Goal: Task Accomplishment & Management: Complete application form

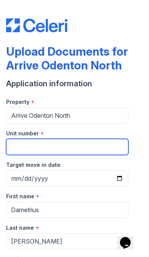
click at [71, 145] on input "Unit number" at bounding box center [67, 147] width 123 height 16
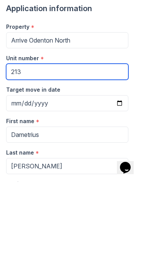
scroll to position [12, 0]
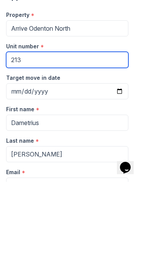
type input "213"
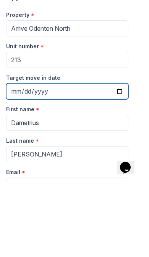
click at [93, 158] on input "Target move in date" at bounding box center [67, 166] width 123 height 16
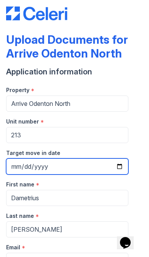
type input "[DATE]"
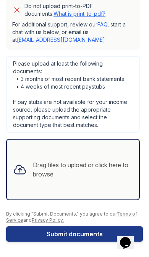
scroll to position [460, 0]
click at [92, 161] on div "Drag files to upload or click here to browse" at bounding box center [83, 169] width 100 height 18
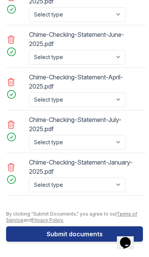
scroll to position [809, 0]
click at [83, 233] on button "Submit documents" at bounding box center [74, 233] width 137 height 15
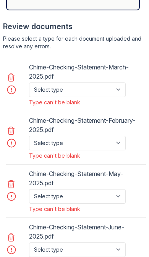
scroll to position [668, 0]
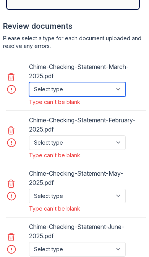
click at [107, 87] on select "Select type Paystub Bank Statement Offer Letter Tax Documents Benefit Award Let…" at bounding box center [77, 89] width 97 height 15
select select "bank_statement"
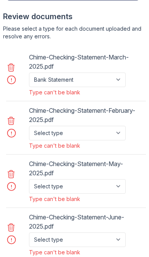
scroll to position [680, 0]
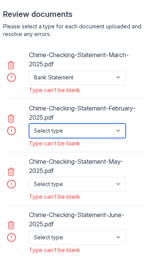
click at [123, 132] on select "Select type Paystub Bank Statement Offer Letter Tax Documents Benefit Award Let…" at bounding box center [77, 130] width 97 height 15
select select "bank_statement"
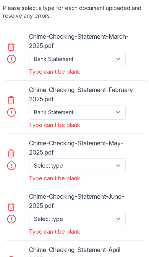
scroll to position [699, 0]
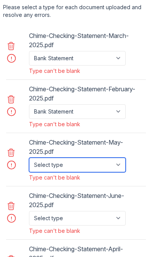
click at [116, 166] on select "Select type Paystub Bank Statement Offer Letter Tax Documents Benefit Award Let…" at bounding box center [77, 164] width 97 height 15
select select "bank_statement"
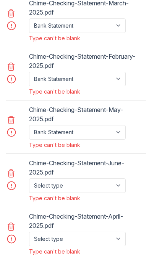
scroll to position [732, 0]
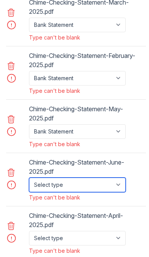
click at [115, 182] on select "Select type Paystub Bank Statement Offer Letter Tax Documents Benefit Award Let…" at bounding box center [77, 184] width 97 height 15
select select "bank_statement"
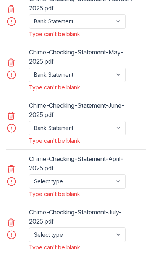
scroll to position [808, 0]
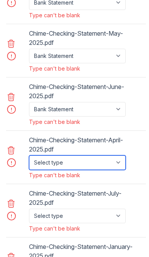
click at [103, 158] on select "Select type Paystub Bank Statement Offer Letter Tax Documents Benefit Award Let…" at bounding box center [77, 162] width 97 height 15
select select "bank_statement"
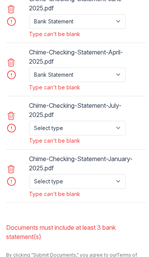
scroll to position [901, 0]
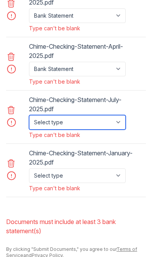
click at [102, 120] on select "Select type Paystub Bank Statement Offer Letter Tax Documents Benefit Award Let…" at bounding box center [77, 122] width 97 height 15
select select "bank_statement"
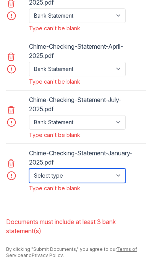
click at [99, 174] on select "Select type Paystub Bank Statement Offer Letter Tax Documents Benefit Award Let…" at bounding box center [77, 175] width 97 height 15
select select "bank_statement"
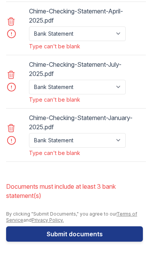
scroll to position [937, 0]
click at [100, 239] on button "Submit documents" at bounding box center [74, 233] width 137 height 15
